Goal: Transaction & Acquisition: Subscribe to service/newsletter

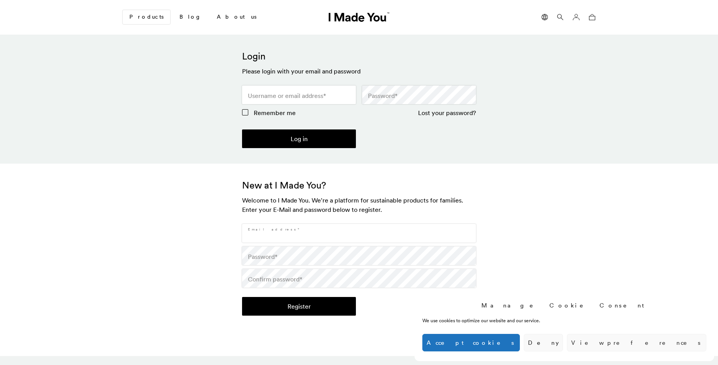
click at [359, 233] on input "Email address *" at bounding box center [359, 233] width 234 height 19
type input "Madisyn898_Corkery.1965@sigismail.com"
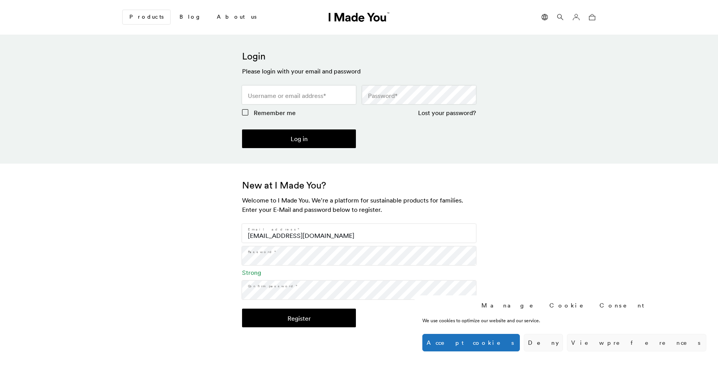
click at [299, 318] on button "Register" at bounding box center [299, 317] width 114 height 19
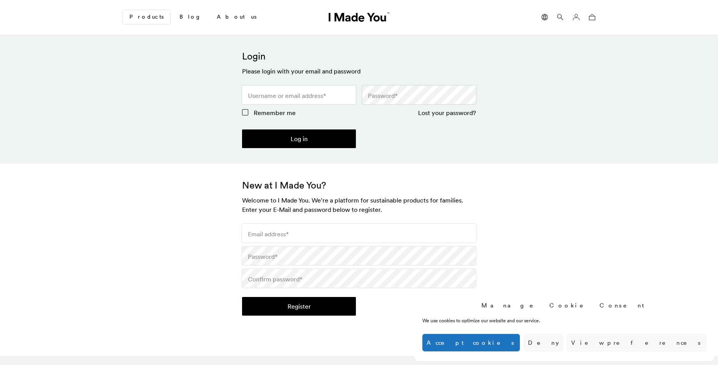
scroll to position [231, 0]
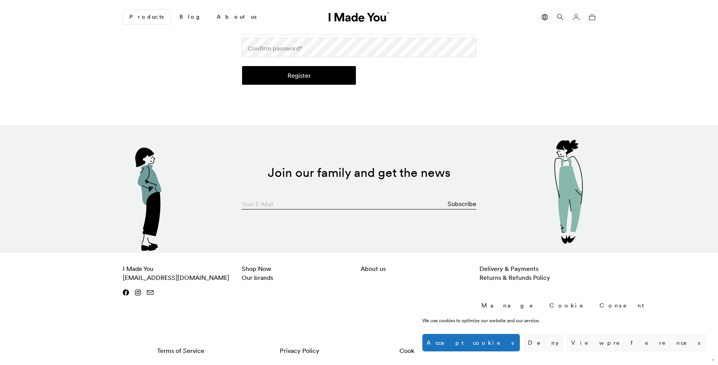
click at [359, 202] on input "Your E-Mail" at bounding box center [359, 202] width 235 height 16
type input "Madisyn898_Corkery.1965@"
